Goal: Task Accomplishment & Management: Manage account settings

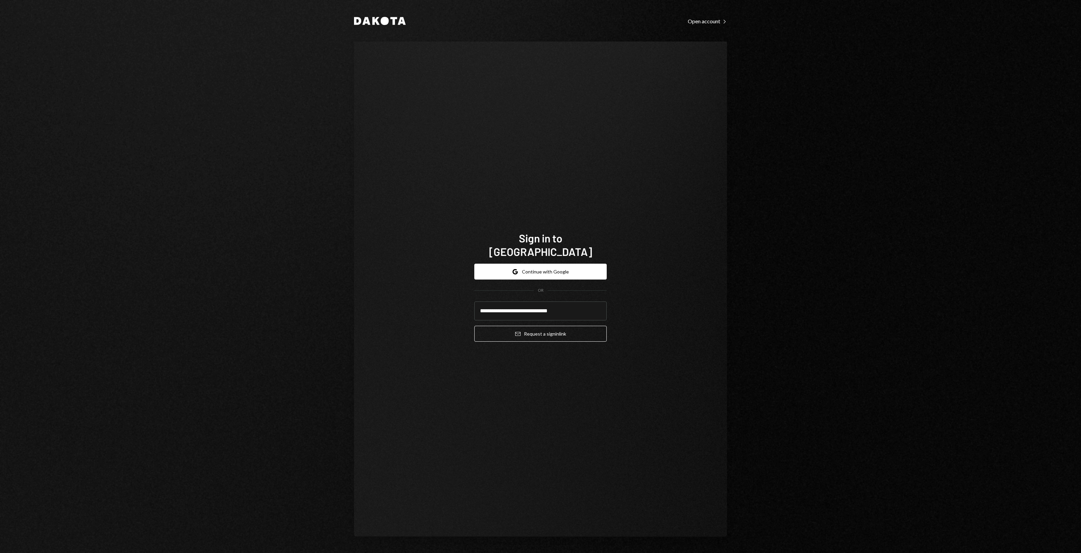
type input "**********"
click at [428, 200] on button "Email Request a sign in link" at bounding box center [540, 334] width 132 height 16
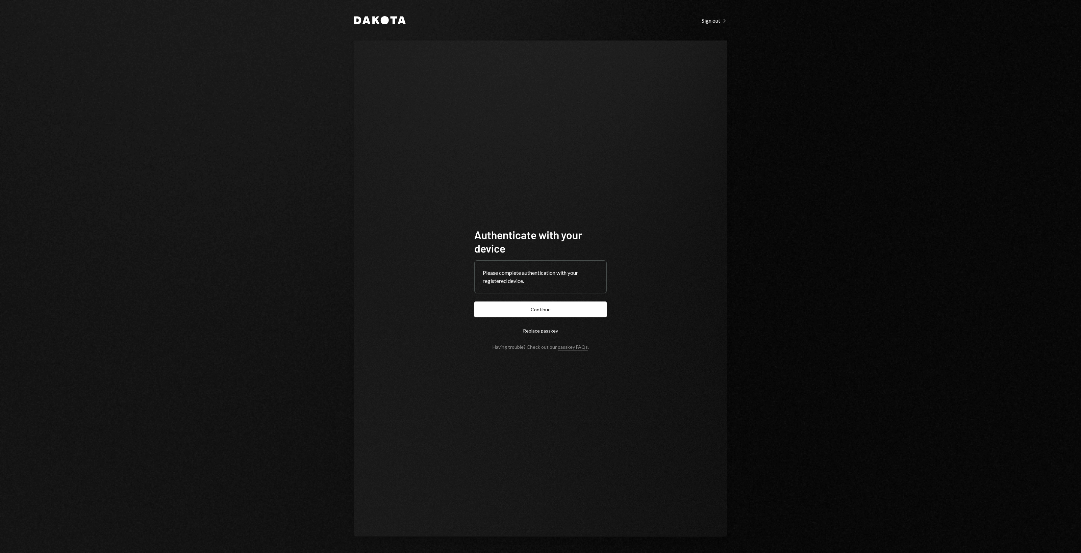
click at [137, 121] on div "Dakota Sign out Right Caret Authenticate with your device Please complete authe…" at bounding box center [540, 276] width 1081 height 553
click at [541, 313] on button "Continue" at bounding box center [540, 310] width 132 height 16
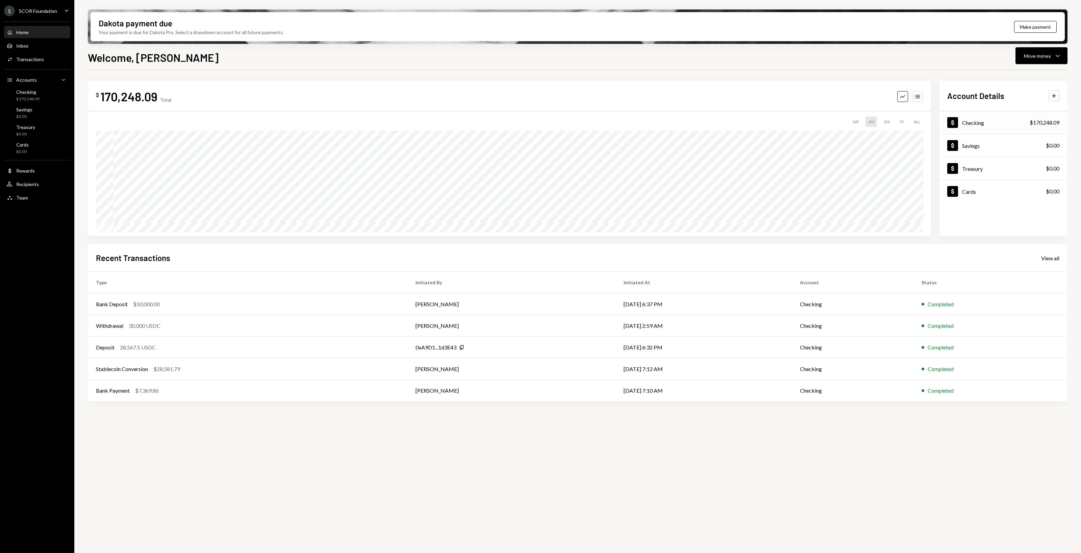
click at [1047, 117] on div "Dollar Checking $170,248.09" at bounding box center [1003, 123] width 128 height 22
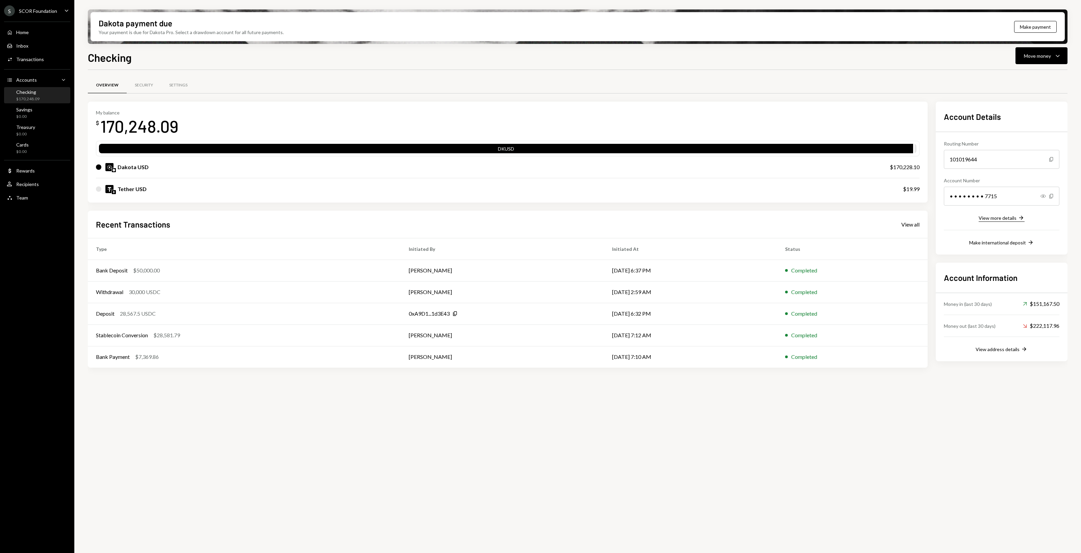
click at [1020, 218] on icon "Right Arrow" at bounding box center [1020, 217] width 7 height 7
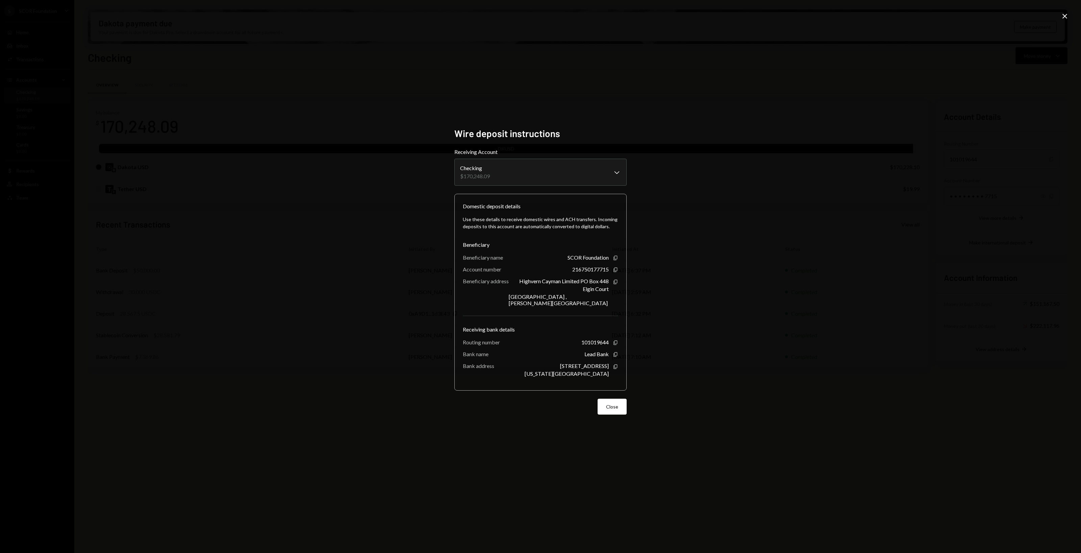
click at [730, 158] on div "**********" at bounding box center [540, 276] width 1081 height 553
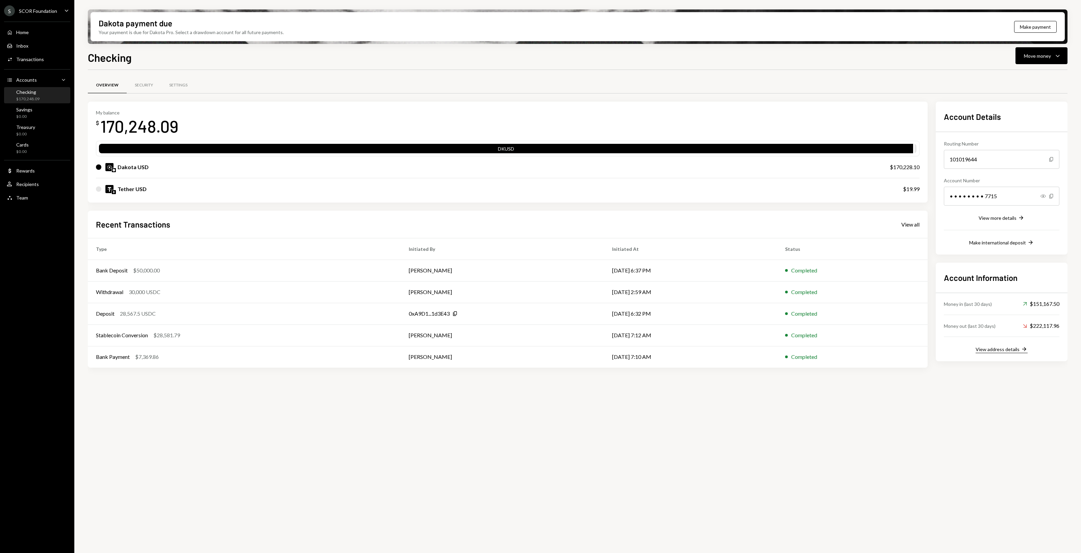
click at [1007, 348] on div "View address details" at bounding box center [997, 349] width 44 height 6
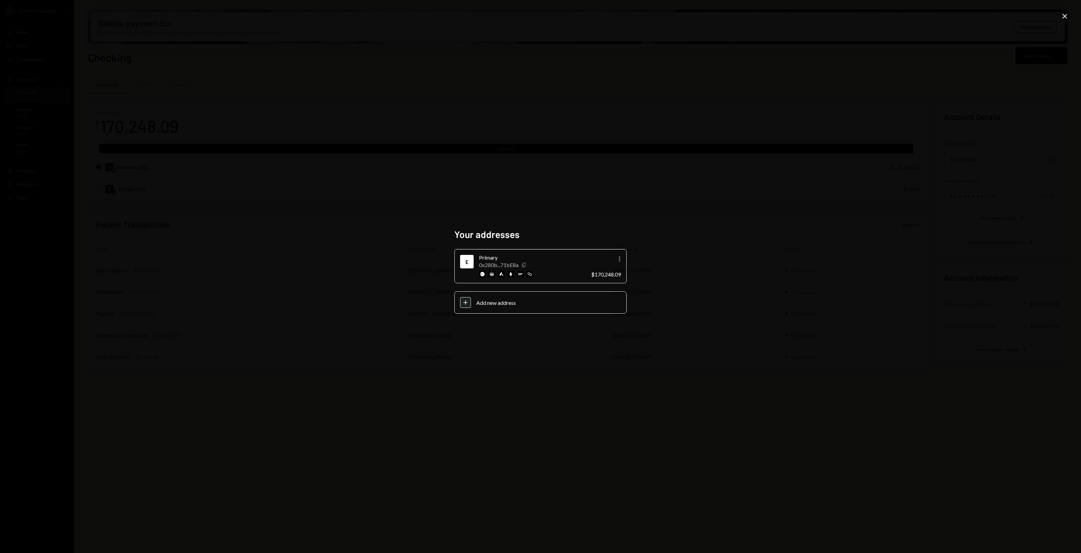
click at [525, 265] on icon "Copy" at bounding box center [523, 264] width 5 height 5
click at [617, 287] on div "E Primary 0x280b...71bE8a Copy More $170,248.09 Plus Add new address" at bounding box center [540, 281] width 172 height 64
click at [768, 290] on div "Your addresses E Primary 0x280b...71bE8a Copy More $170,248.09 Plus Add new add…" at bounding box center [540, 276] width 1081 height 553
drag, startPoint x: 784, startPoint y: 248, endPoint x: 743, endPoint y: 223, distance: 48.0
drag, startPoint x: 743, startPoint y: 223, endPoint x: 750, endPoint y: 215, distance: 10.3
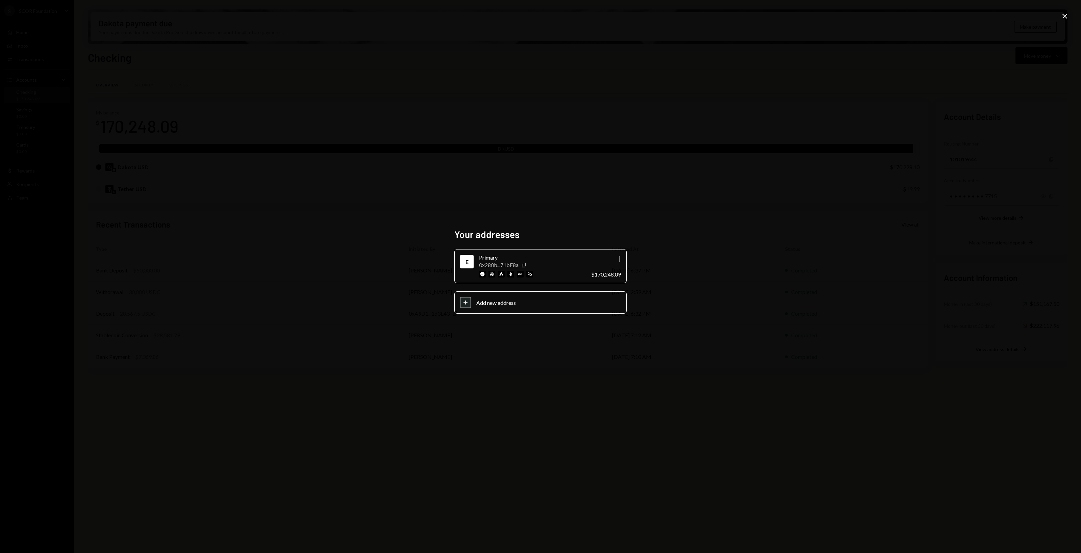
click at [742, 222] on div "Your addresses E Primary 0x280b...71bE8a Copy More $170,248.09 Plus Add new add…" at bounding box center [540, 276] width 1081 height 553
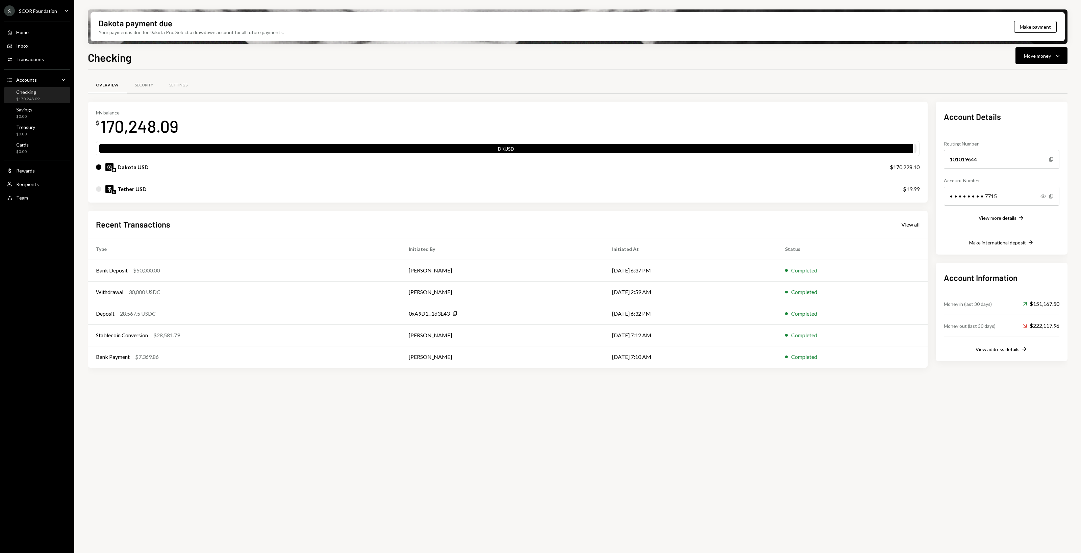
drag, startPoint x: 338, startPoint y: 380, endPoint x: 328, endPoint y: 380, distance: 10.1
drag, startPoint x: 328, startPoint y: 380, endPoint x: 291, endPoint y: 376, distance: 37.4
click at [291, 376] on div "Overview Security Settings My balance $ 170,248.09 DKUSD Dakota USD $170,228.10…" at bounding box center [577, 231] width 979 height 301
drag, startPoint x: 285, startPoint y: 376, endPoint x: 275, endPoint y: 373, distance: 11.0
drag, startPoint x: 275, startPoint y: 373, endPoint x: 269, endPoint y: 373, distance: 5.8
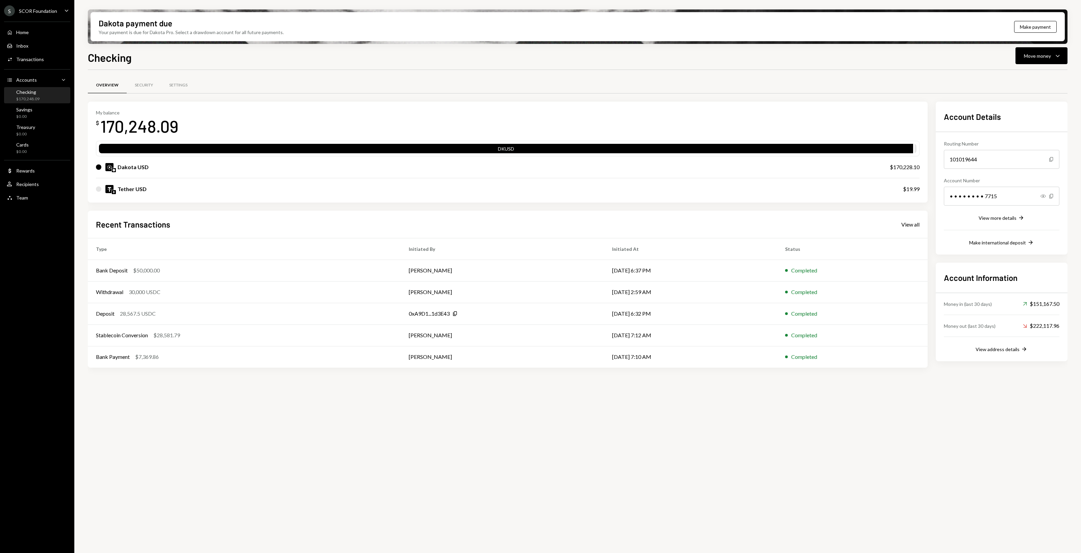
click at [269, 373] on div "Overview Security Settings My balance $ 170,248.09 DKUSD Dakota USD $170,228.10…" at bounding box center [577, 231] width 979 height 301
click at [237, 446] on div "Overview Security Settings My balance $ 170,248.09 DKUSD Dakota USD $170,228.10…" at bounding box center [577, 315] width 979 height 491
drag, startPoint x: 230, startPoint y: 433, endPoint x: 210, endPoint y: 428, distance: 21.1
drag, startPoint x: 210, startPoint y: 428, endPoint x: 194, endPoint y: 424, distance: 15.8
click at [200, 425] on div "Overview Security Settings My balance $ 170,248.09 DKUSD Dakota USD $170,228.10…" at bounding box center [577, 315] width 979 height 491
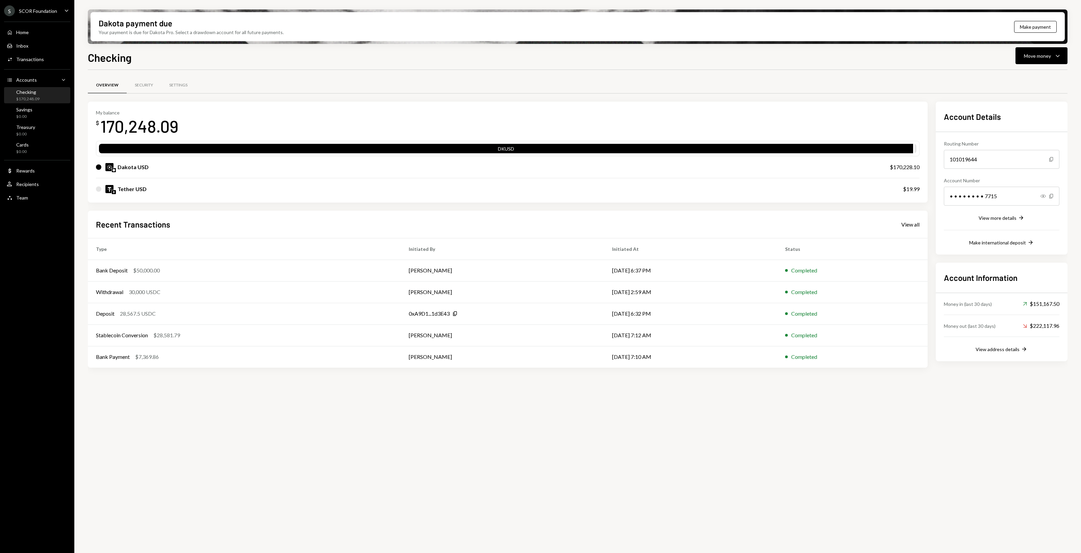
drag, startPoint x: 188, startPoint y: 424, endPoint x: 179, endPoint y: 422, distance: 9.4
click at [179, 422] on div "Overview Security Settings My balance $ 170,248.09 DKUSD Dakota USD $170,228.10…" at bounding box center [577, 315] width 979 height 491
click at [28, 11] on div "SCOR Foundation" at bounding box center [38, 11] width 38 height 6
click at [25, 108] on button "Sign out" at bounding box center [47, 105] width 80 height 12
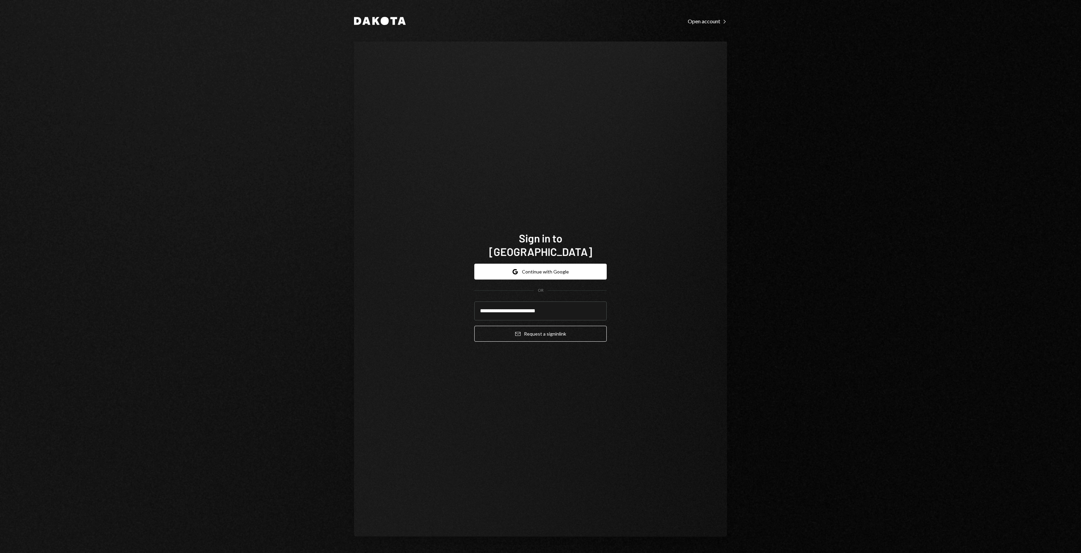
type input "**********"
click at [474, 326] on button "Email Request a sign in link" at bounding box center [540, 334] width 132 height 16
